Goal: Check status: Check status

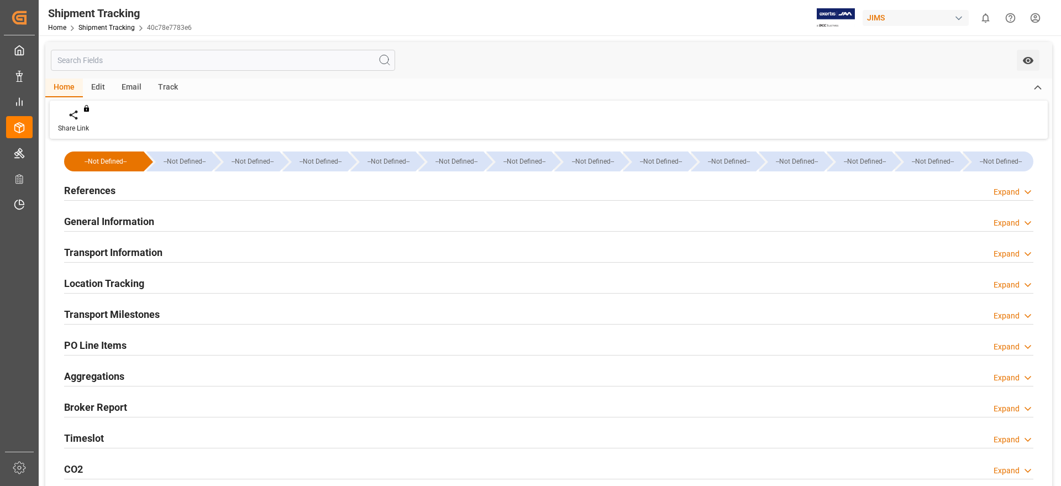
scroll to position [69, 0]
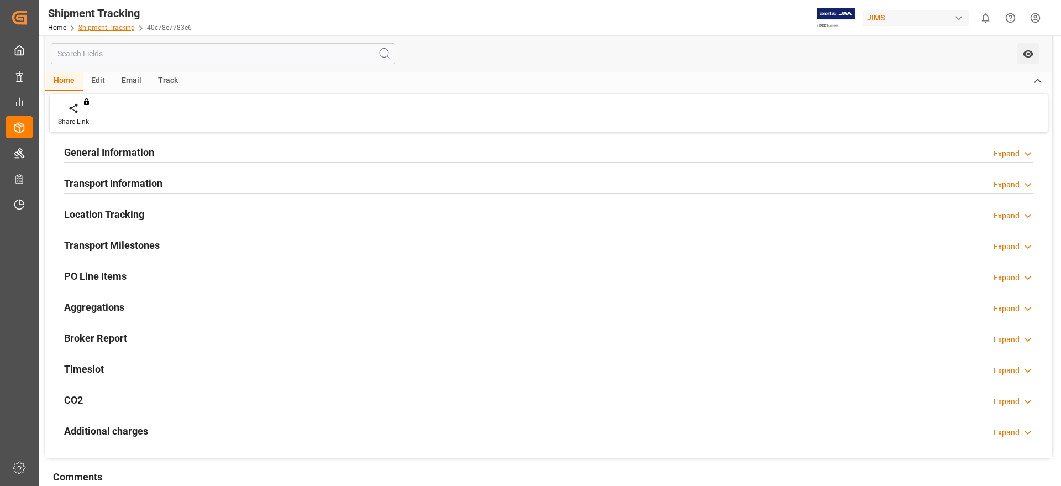
click at [107, 29] on link "Shipment Tracking" at bounding box center [106, 28] width 56 height 8
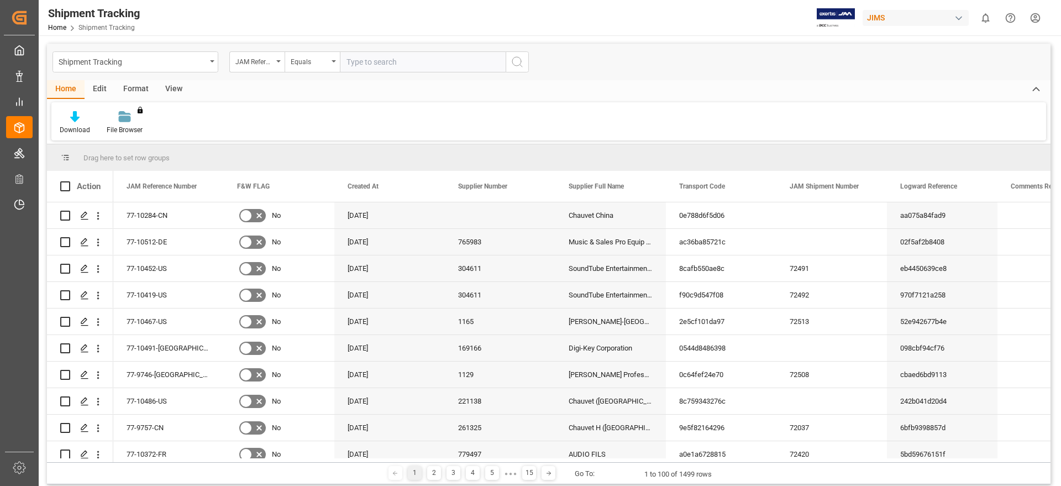
click at [386, 61] on input "text" at bounding box center [423, 61] width 166 height 21
type input "77-10152-CN"
click at [516, 61] on icon "search button" at bounding box center [517, 61] width 13 height 13
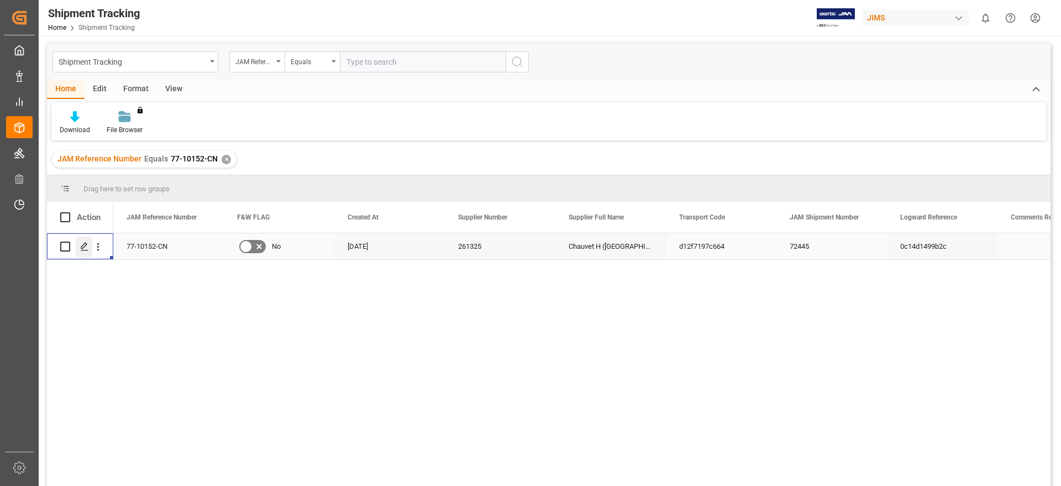
click at [83, 245] on polygon "Press SPACE to select this row." at bounding box center [84, 246] width 6 height 6
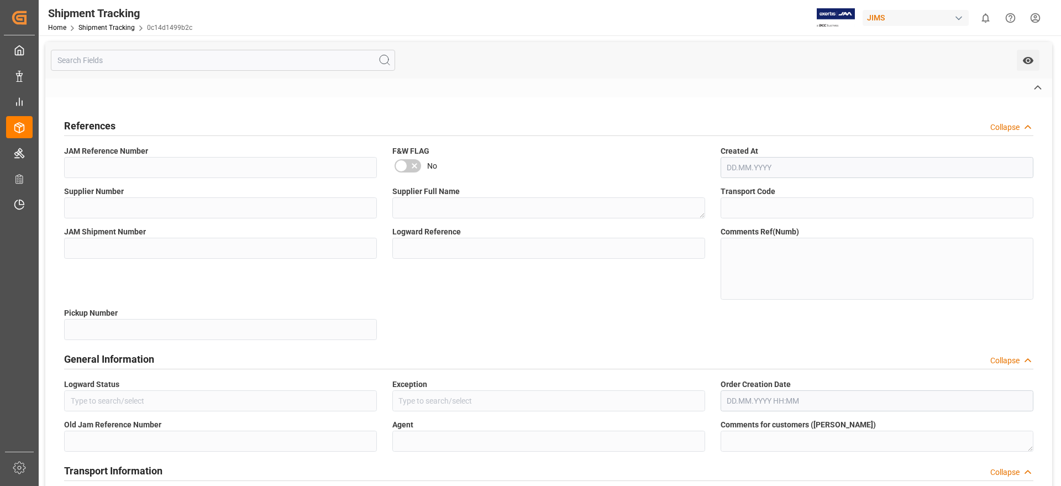
type input "Appointment Set Up"
type input "No Exception"
type input "[PERSON_NAME]"
type input "montreal1716377059335"
type input "O6"
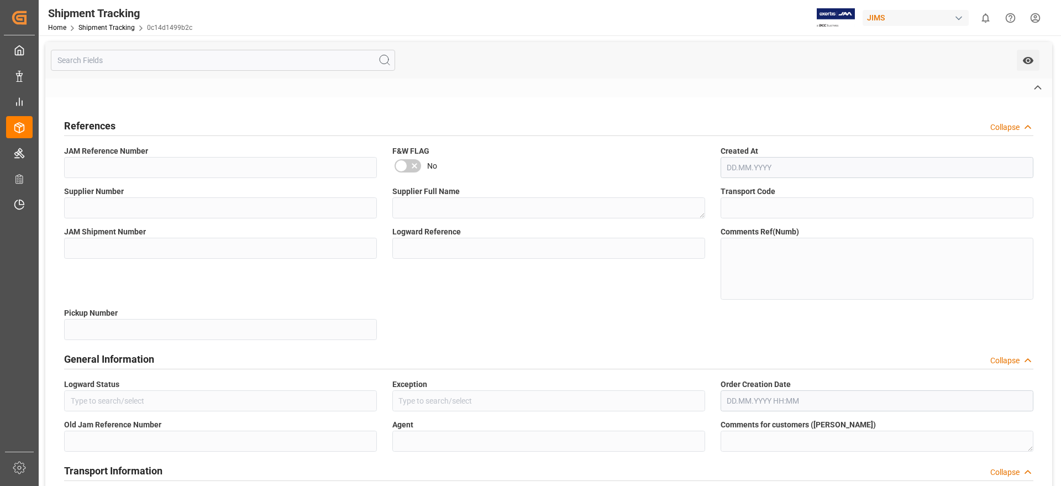
type input "LTL"
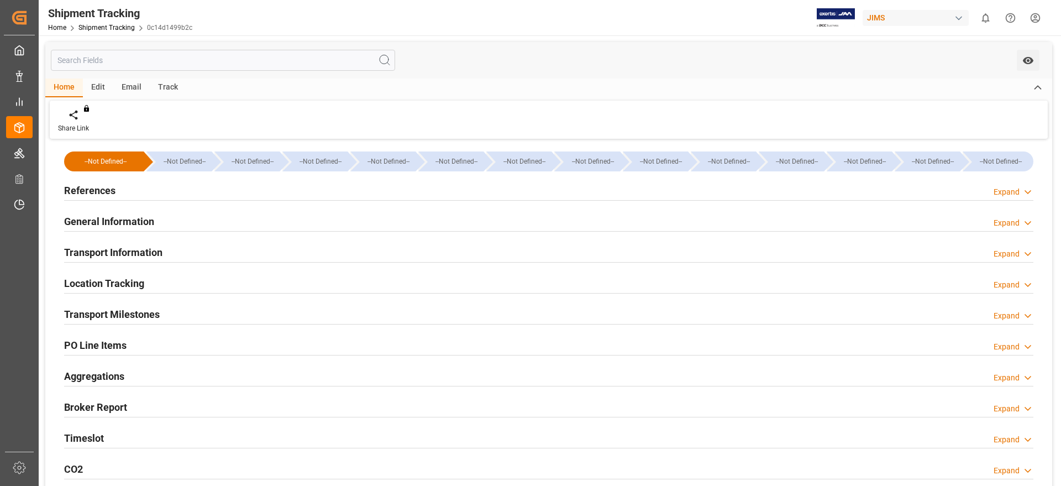
type input "[DATE] 10:30"
type input "[DATE] 10:57"
click at [111, 219] on h2 "General Information" at bounding box center [109, 221] width 90 height 15
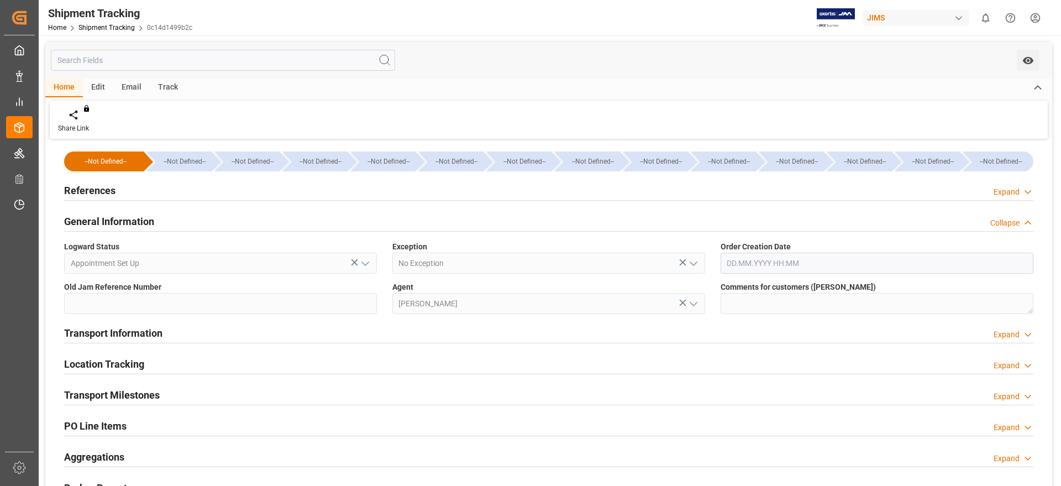
scroll to position [138, 0]
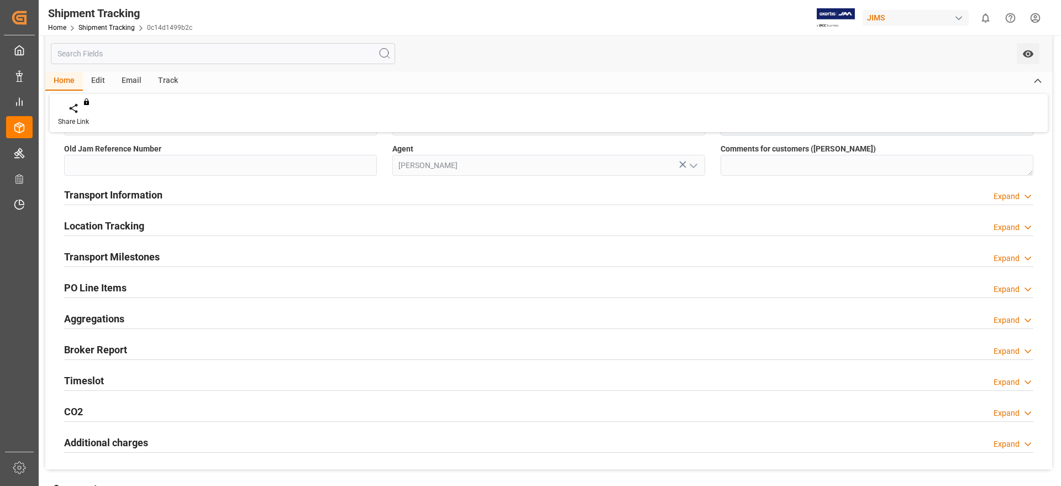
click at [114, 378] on div "Timeslot Expand" at bounding box center [548, 379] width 969 height 21
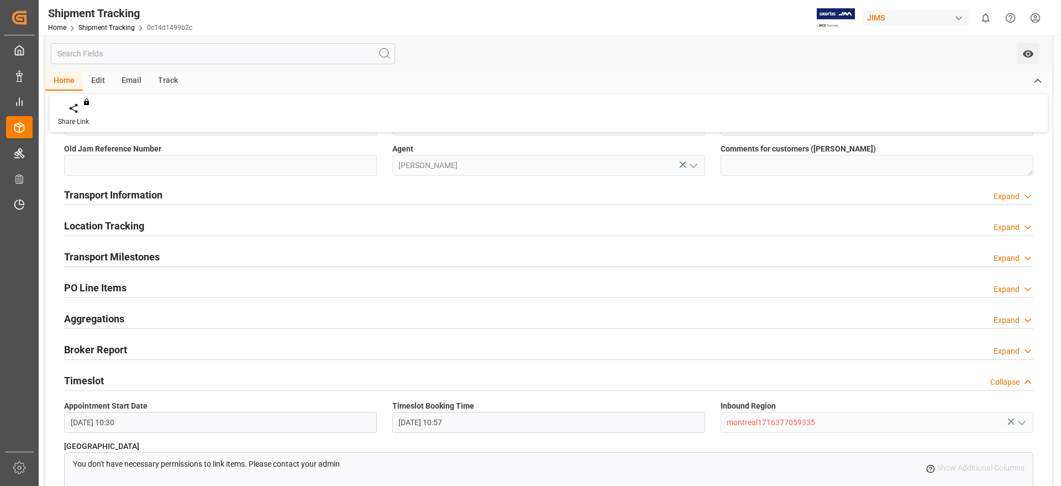
scroll to position [207, 0]
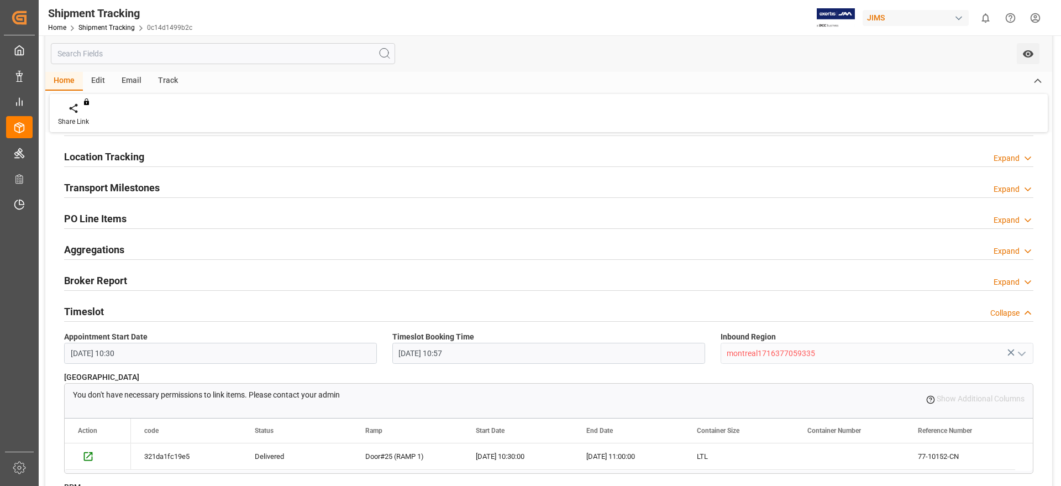
click at [556, 410] on div "You don't have necessary permissions to link items. Please contact your admin Y…" at bounding box center [549, 399] width 968 height 30
